Goal: Task Accomplishment & Management: Manage account settings

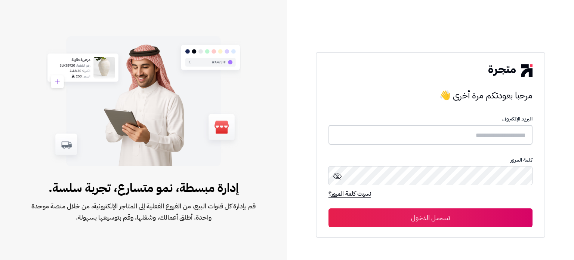
type input "**********"
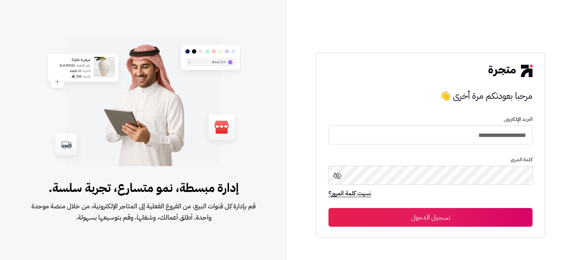
click at [403, 219] on button "تسجيل الدخول" at bounding box center [430, 217] width 204 height 19
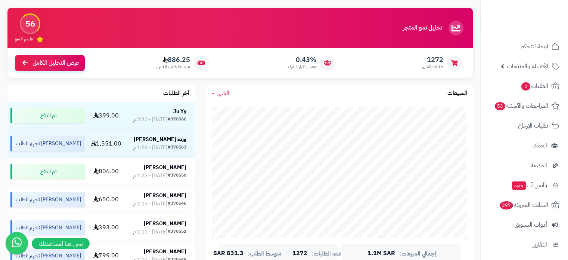
scroll to position [53, 0]
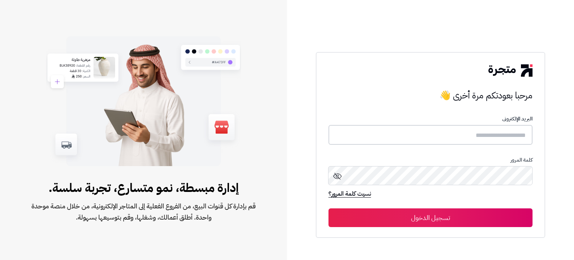
type input "**********"
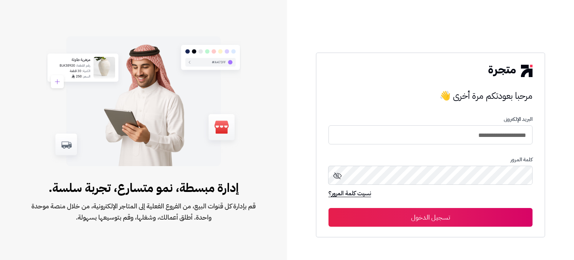
click at [420, 218] on button "تسجيل الدخول" at bounding box center [430, 217] width 204 height 19
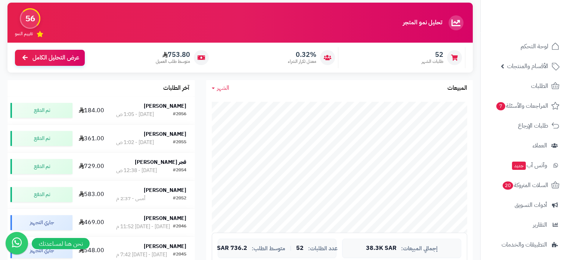
scroll to position [58, 0]
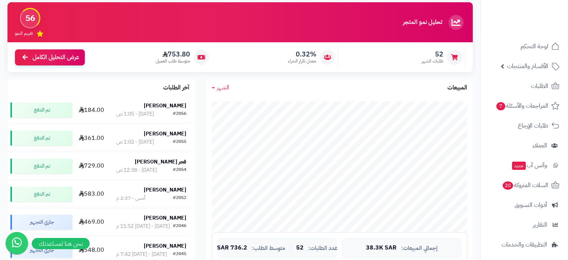
click at [224, 87] on span "الشهر" at bounding box center [223, 87] width 12 height 9
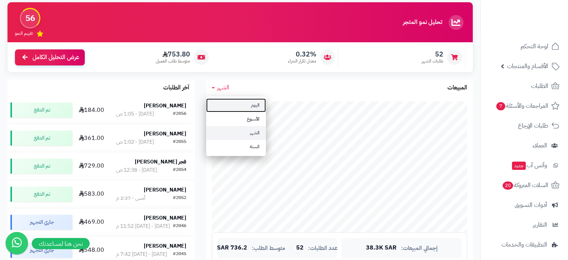
click at [250, 103] on link "اليوم" at bounding box center [236, 105] width 60 height 14
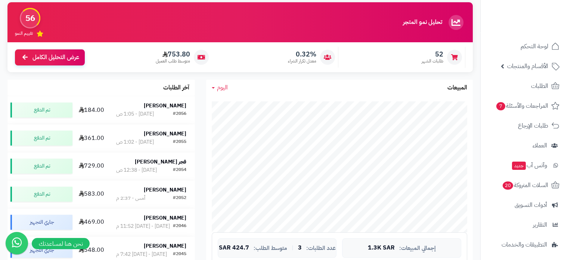
click at [219, 87] on span "اليوم" at bounding box center [222, 87] width 11 height 9
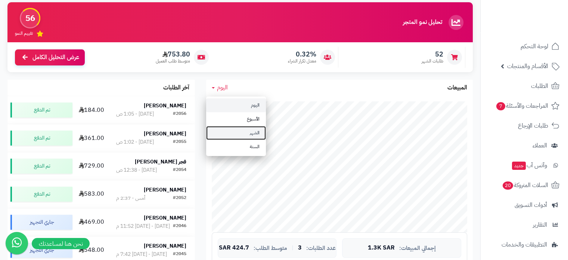
click at [240, 133] on link "الشهر" at bounding box center [236, 133] width 60 height 14
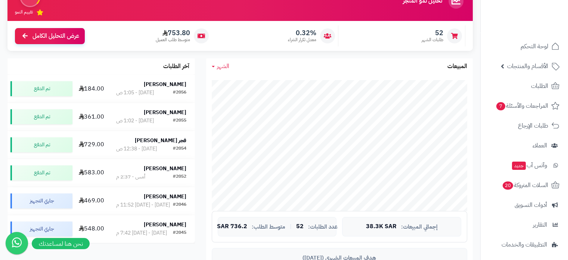
scroll to position [80, 0]
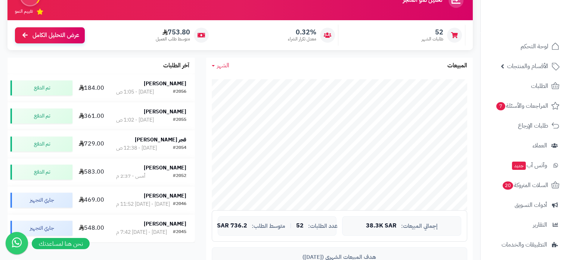
click at [220, 62] on span "الشهر" at bounding box center [223, 65] width 12 height 9
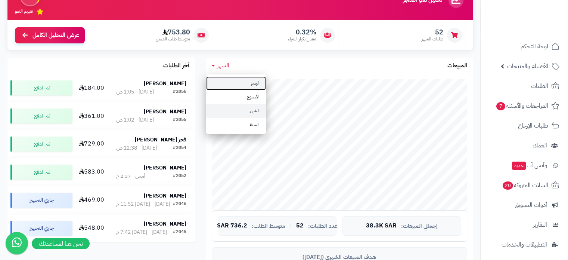
click at [245, 86] on link "اليوم" at bounding box center [236, 83] width 60 height 14
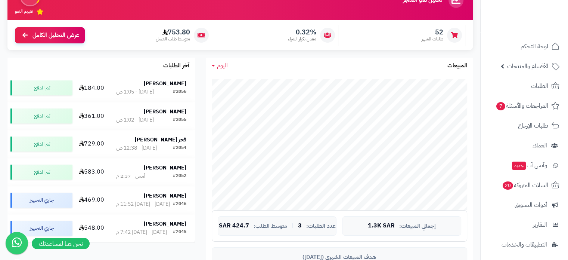
click at [220, 63] on span "اليوم" at bounding box center [222, 65] width 11 height 9
click at [245, 82] on link "اليوم" at bounding box center [236, 83] width 60 height 14
